Goal: Contribute content

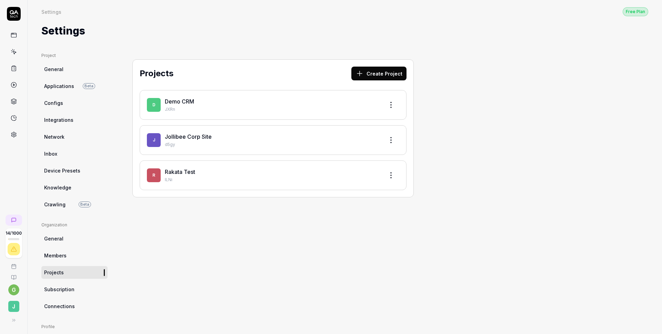
click at [195, 58] on div "Projects Create Project D Demo CRM JXRn J Jollibee Corp Site d5gy R Rakata Test…" at bounding box center [273, 131] width 309 height 159
click at [238, 173] on div "Rakata Test" at bounding box center [272, 171] width 214 height 8
click at [175, 173] on link "Rakata Test" at bounding box center [180, 171] width 30 height 7
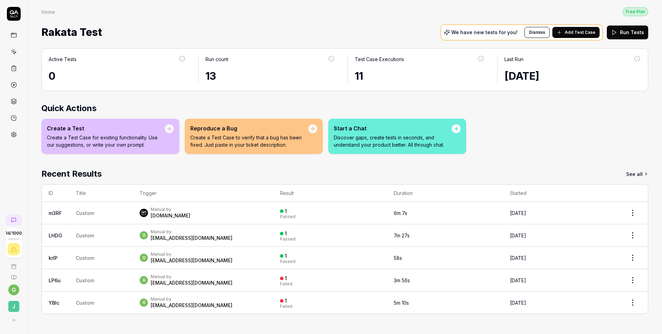
click at [211, 209] on div "Manual by [DOMAIN_NAME]" at bounding box center [203, 212] width 126 height 12
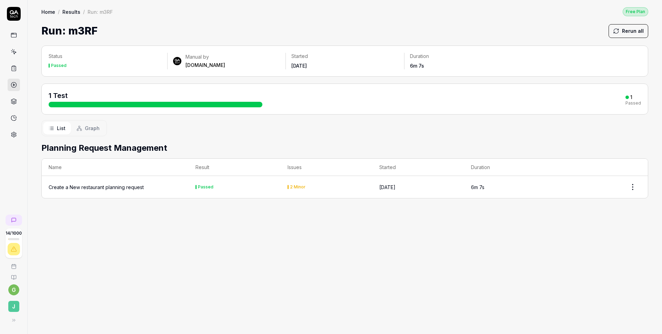
click at [632, 191] on html "14 / 1000 g J Home / Results / Run: m3RF Free Plan Home / Results / Run: m3RF F…" at bounding box center [331, 167] width 662 height 334
click at [93, 189] on html "14 / 1000 g J Home / Results / Run: m3RF Free Plan Home / Results / Run: m3RF F…" at bounding box center [331, 167] width 662 height 334
click at [109, 188] on div "Create a New restaurant planning request" at bounding box center [96, 186] width 95 height 7
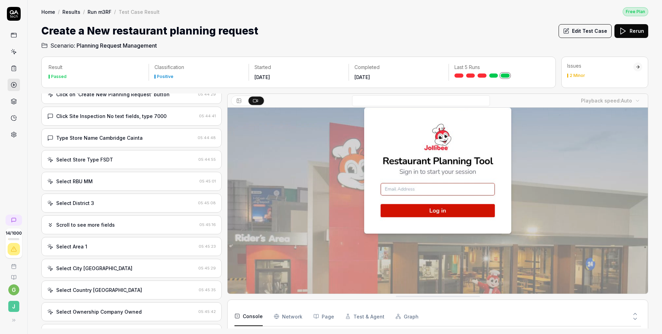
scroll to position [151, 0]
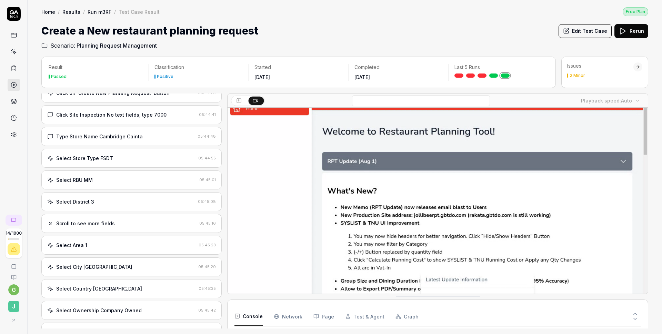
click at [73, 13] on link "Results" at bounding box center [71, 11] width 18 height 7
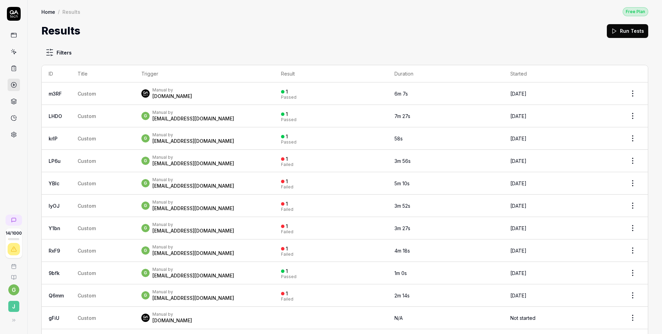
click at [45, 14] on link "Home" at bounding box center [48, 11] width 14 height 7
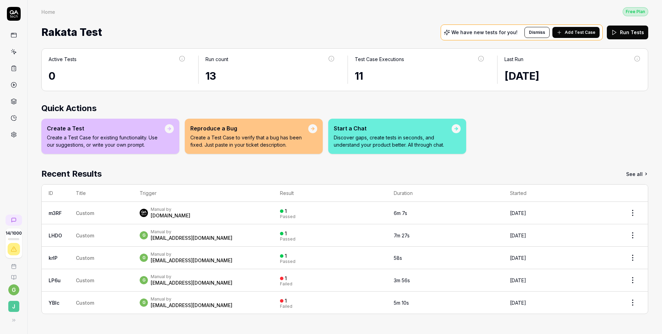
click at [13, 36] on icon at bounding box center [14, 35] width 6 height 6
click at [13, 70] on icon at bounding box center [14, 68] width 6 height 6
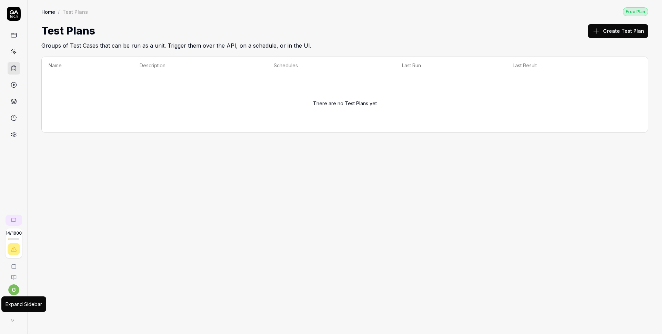
click at [13, 316] on button at bounding box center [13, 320] width 14 height 14
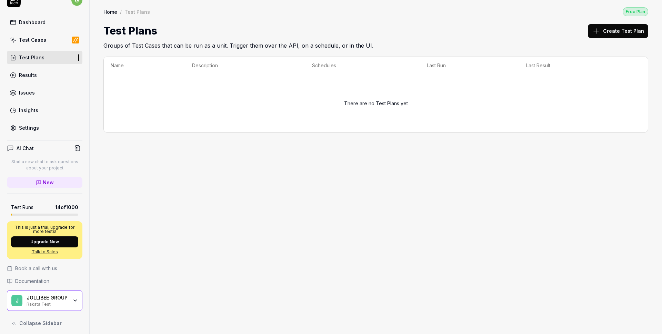
scroll to position [17, 0]
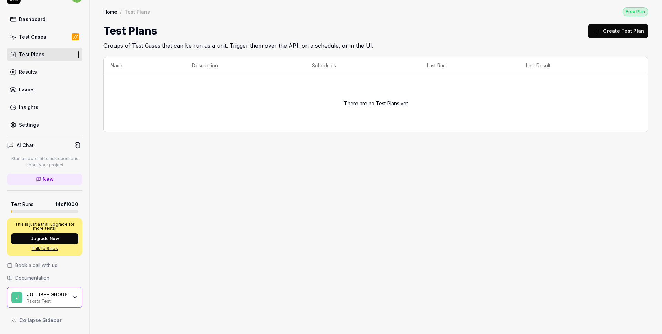
click at [52, 206] on div "Test Runs 14 of 1000" at bounding box center [44, 203] width 67 height 7
click at [29, 71] on div "Results" at bounding box center [28, 71] width 18 height 7
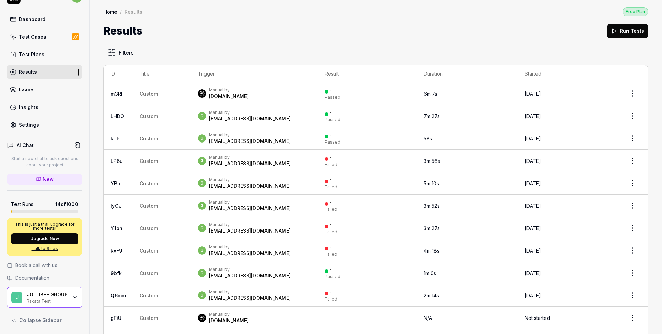
click at [27, 35] on div "Test Cases" at bounding box center [32, 36] width 27 height 7
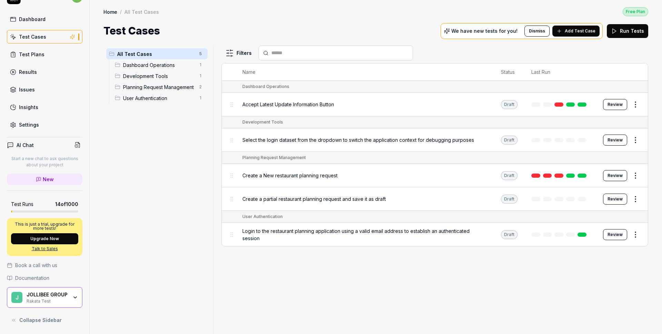
click at [620, 175] on button "Review" at bounding box center [615, 175] width 24 height 11
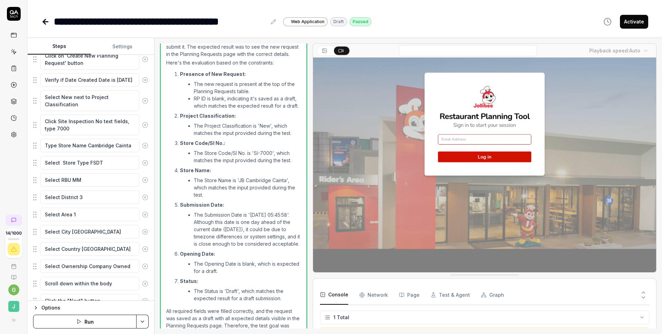
scroll to position [136, 0]
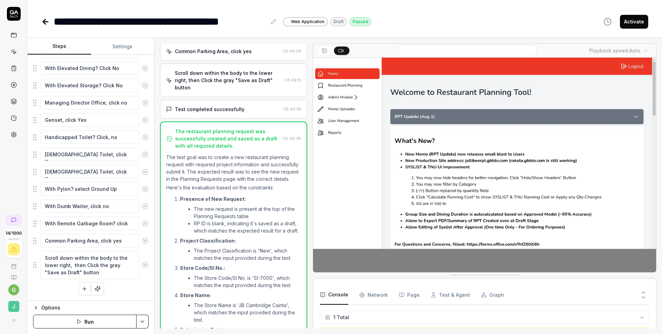
scroll to position [1121, 0]
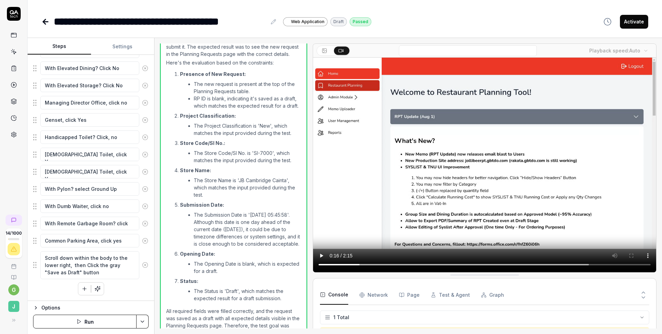
type textarea "*"
